Goal: Information Seeking & Learning: Learn about a topic

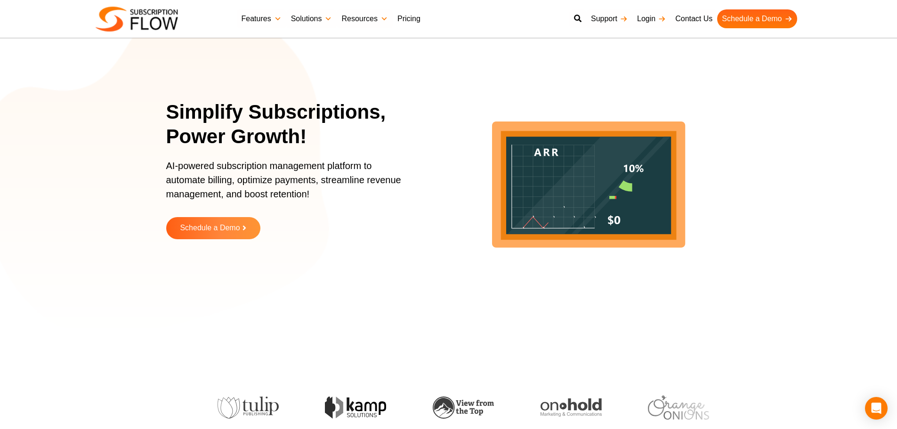
click at [415, 20] on link "Pricing" at bounding box center [409, 18] width 32 height 19
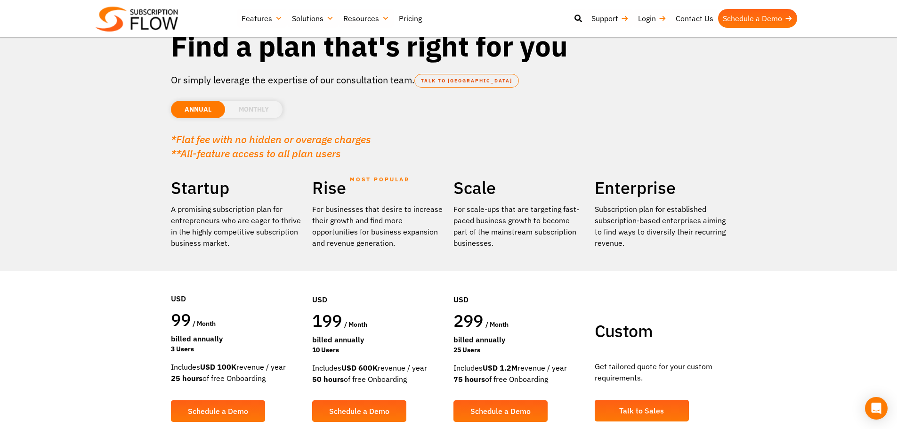
scroll to position [94, 0]
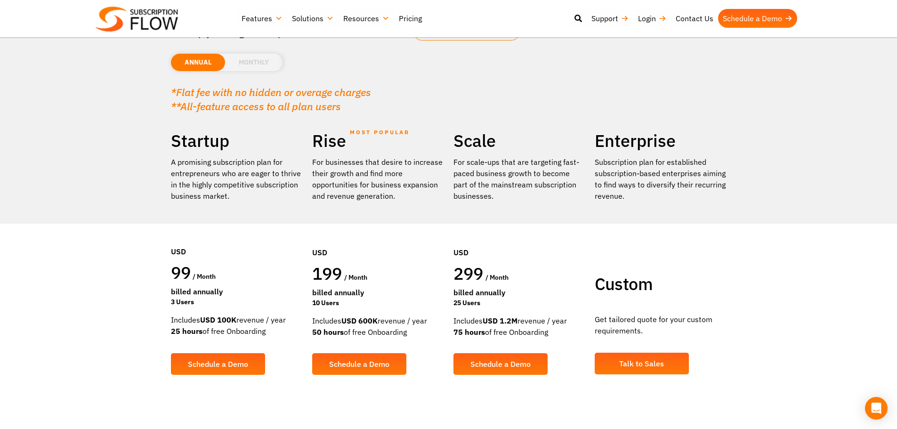
click at [79, 276] on section "Find a plan that's right for you Or simply leverage the expertise of our consul…" at bounding box center [448, 166] width 897 height 521
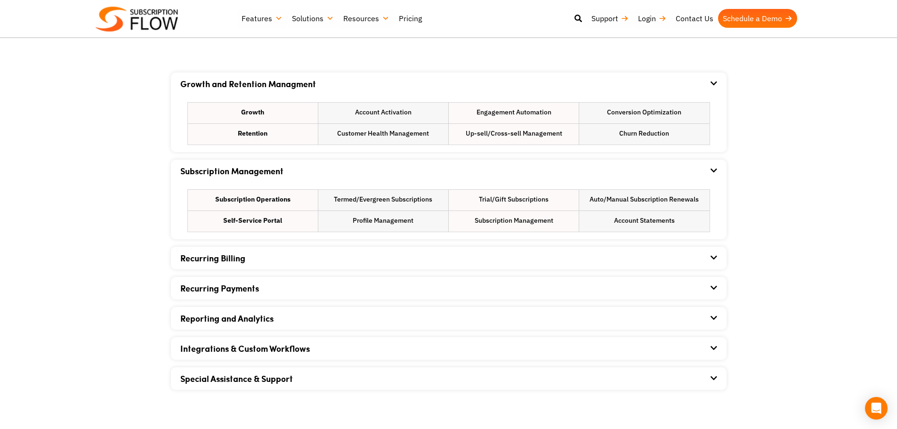
scroll to position [565, 0]
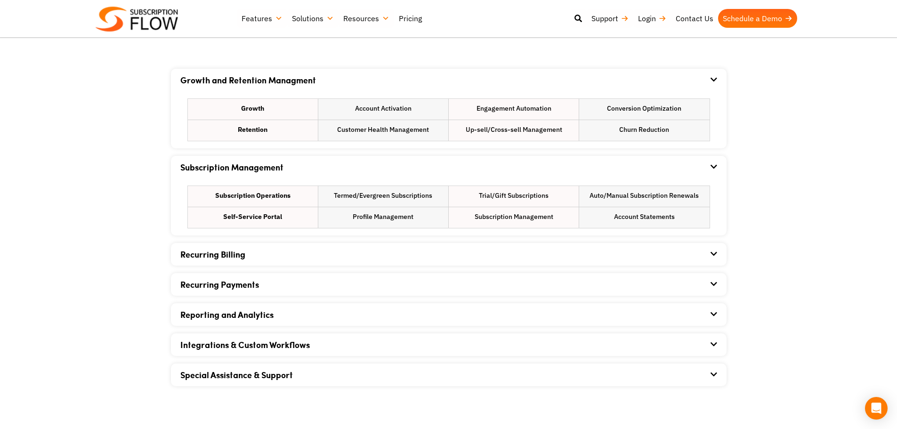
click at [306, 255] on div "Recurring Billing" at bounding box center [448, 254] width 537 height 23
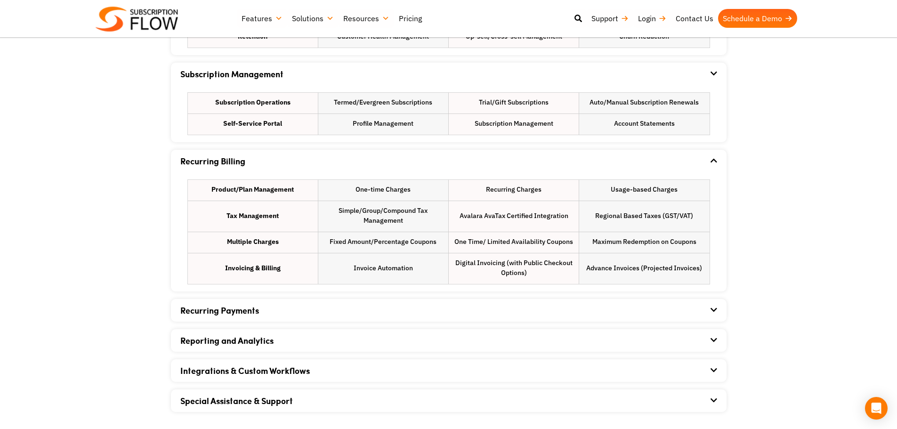
scroll to position [659, 0]
click at [334, 314] on div "Recurring Payments" at bounding box center [448, 309] width 537 height 23
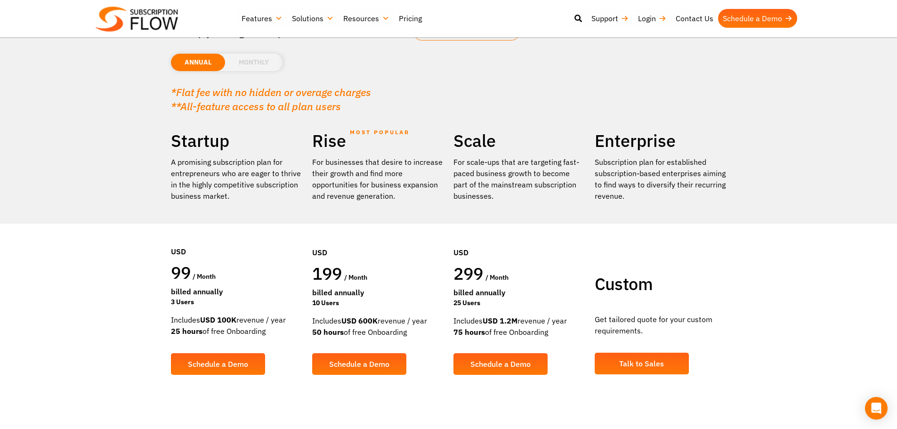
scroll to position [47, 0]
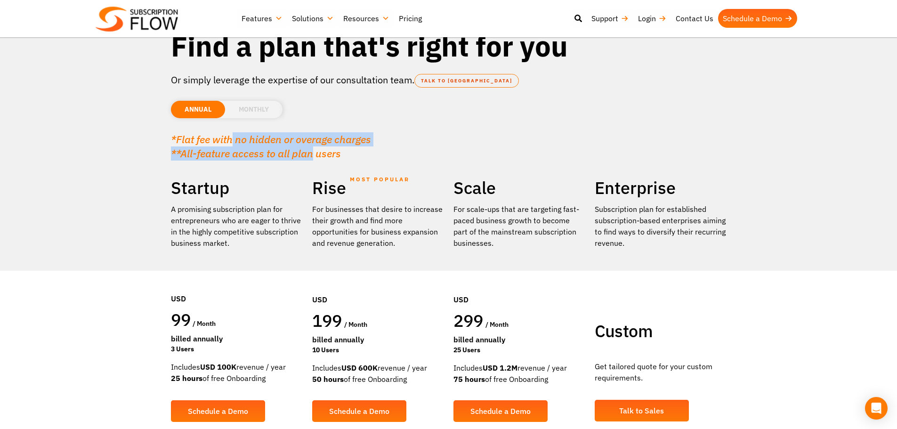
drag, startPoint x: 230, startPoint y: 141, endPoint x: 320, endPoint y: 159, distance: 91.8
click at [310, 158] on p "*Flat fee with no hidden or overage charges **All-feature access to all plan us…" at bounding box center [449, 146] width 556 height 28
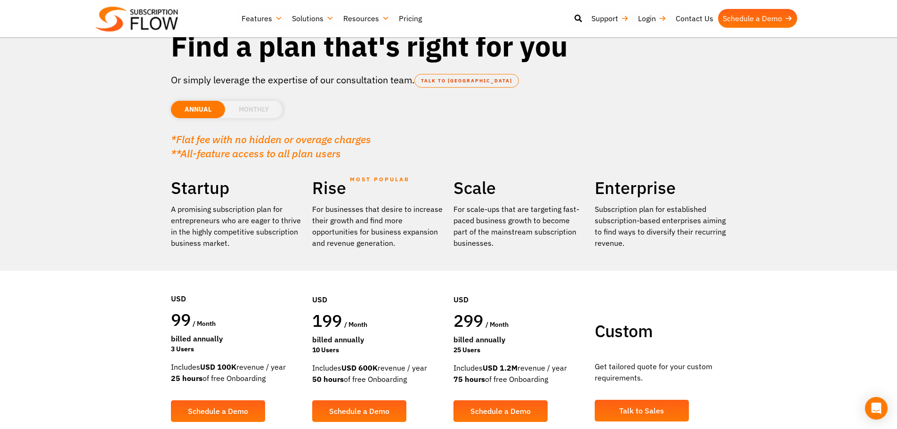
click at [346, 159] on p "*Flat fee with no hidden or overage charges **All-feature access to all plan us…" at bounding box center [449, 146] width 556 height 28
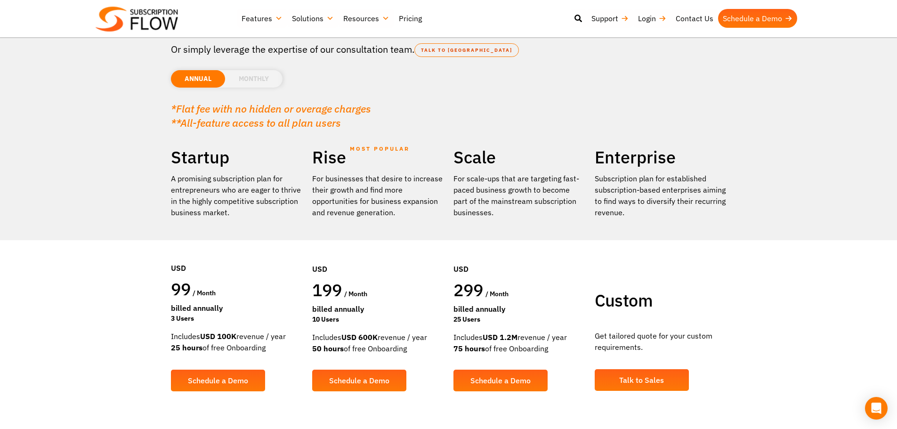
scroll to position [94, 0]
